Goal: Task Accomplishment & Management: Manage account settings

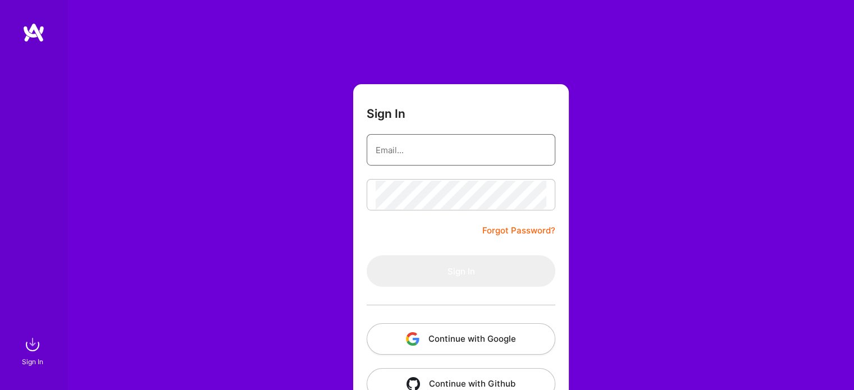
type input "[PERSON_NAME][EMAIL_ADDRESS][DOMAIN_NAME]"
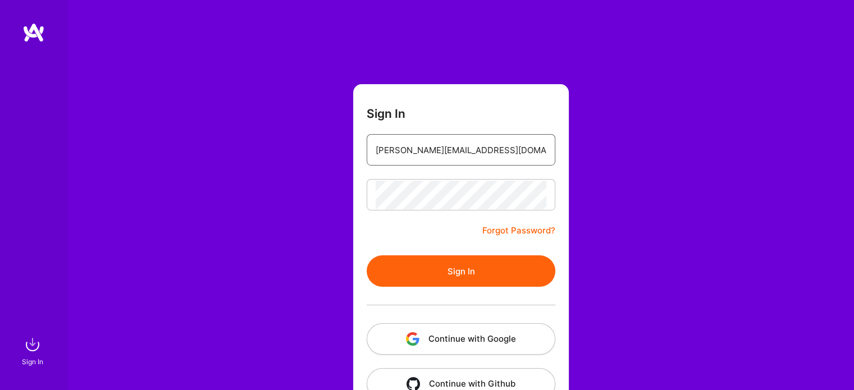
click at [482, 150] on input "[PERSON_NAME][EMAIL_ADDRESS][DOMAIN_NAME]" at bounding box center [461, 150] width 171 height 29
click at [619, 200] on div "Sign In kristi@loveconquersallova.com Forgot Password? Sign In Continue with Go…" at bounding box center [460, 211] width 787 height 422
click at [486, 264] on button "Sign In" at bounding box center [461, 271] width 189 height 31
click at [295, 185] on div "Sign In kristi@loveconquersallova.com Forgot Password? Sign In Continue with Go…" at bounding box center [460, 211] width 787 height 422
click at [367, 256] on button "Sign In" at bounding box center [461, 271] width 189 height 31
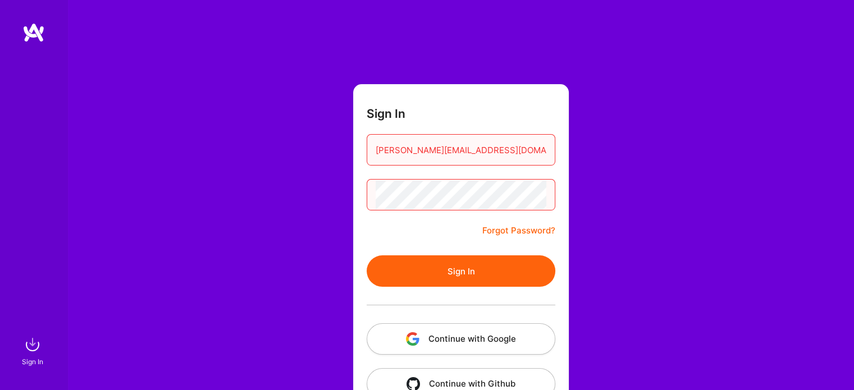
drag, startPoint x: 500, startPoint y: 148, endPoint x: 286, endPoint y: 146, distance: 214.0
click at [286, 146] on div "Sign In kristi@loveconquersallova.com Forgot Password? Sign In Continue with Go…" at bounding box center [460, 211] width 787 height 422
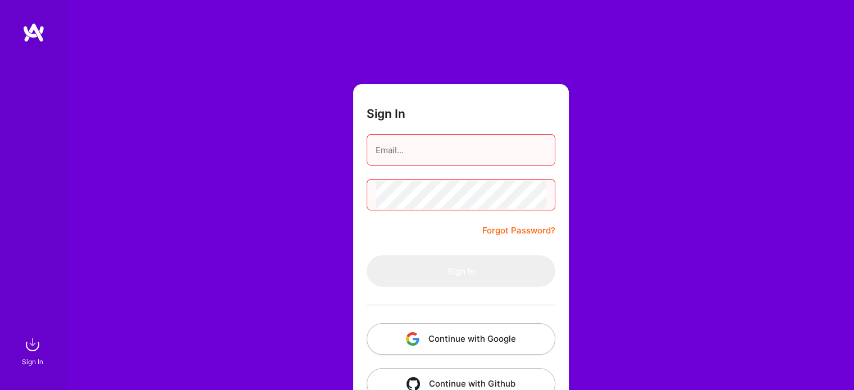
click at [295, 190] on div "Sign In Forgot Password? Sign In Continue with Google Continue with Github" at bounding box center [460, 211] width 787 height 422
click at [295, 150] on div "Sign In Forgot Password? Sign In Continue with Google Continue with Github" at bounding box center [460, 211] width 787 height 422
click at [507, 339] on button "Continue with Google" at bounding box center [461, 338] width 189 height 31
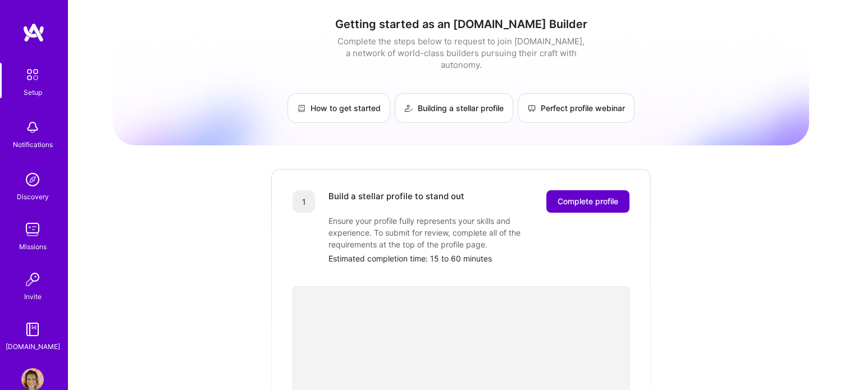
click at [573, 196] on span "Complete profile" at bounding box center [588, 201] width 61 height 11
